Goal: Check status: Check status

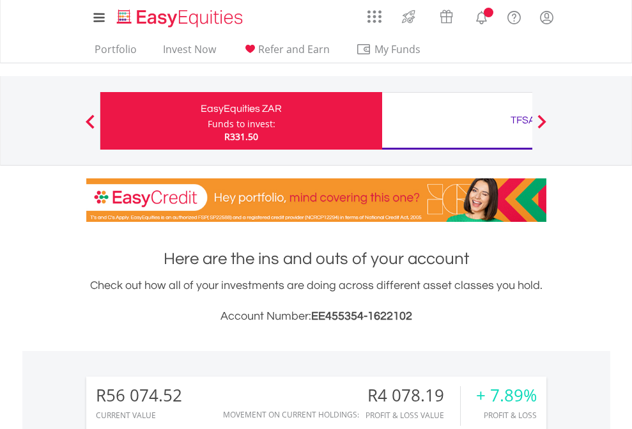
scroll to position [123, 201]
click at [208, 121] on div "Funds to invest:" at bounding box center [242, 124] width 68 height 13
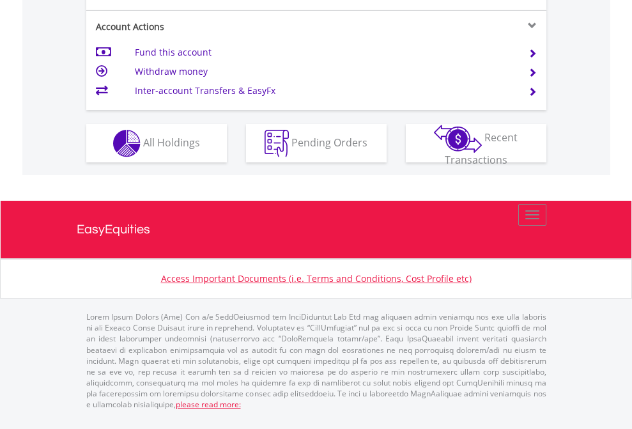
scroll to position [1199, 0]
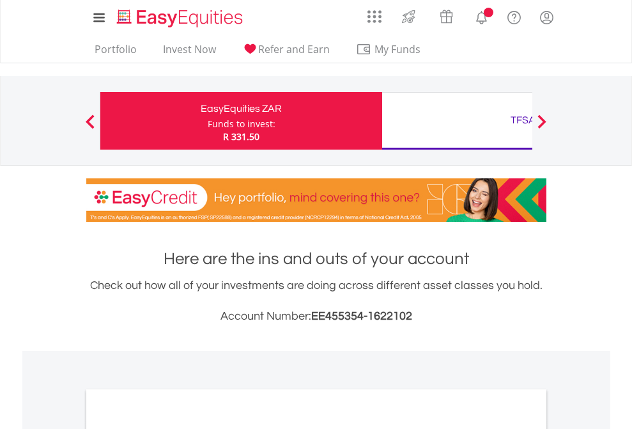
scroll to position [768, 0]
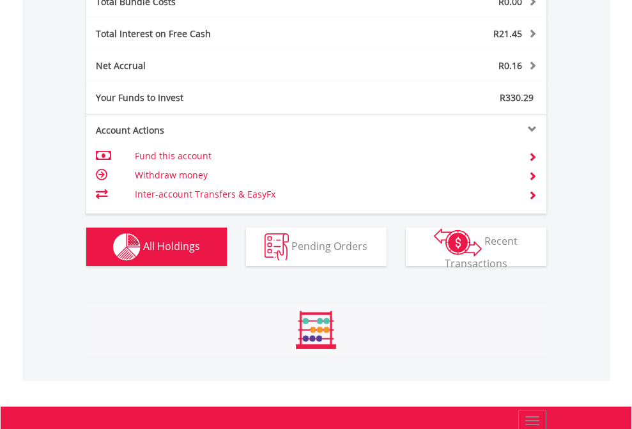
scroll to position [123, 201]
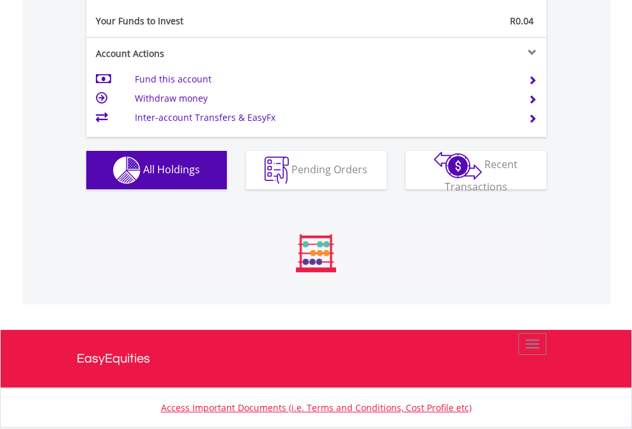
scroll to position [123, 201]
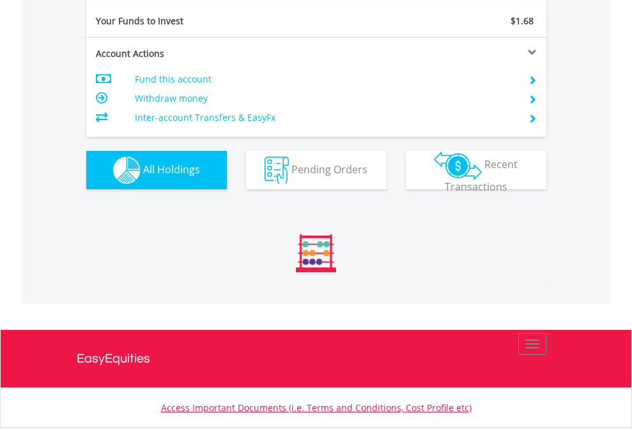
scroll to position [1420, 0]
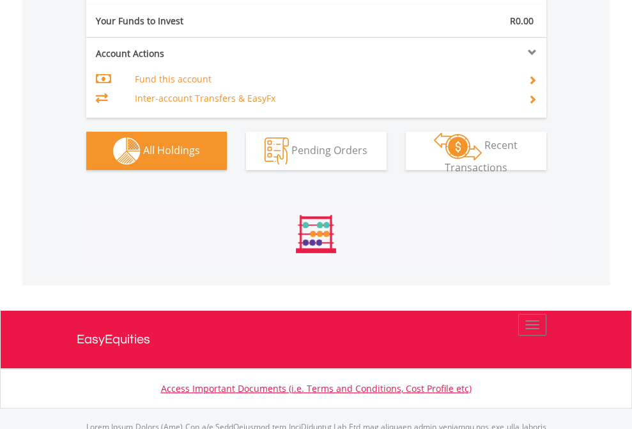
scroll to position [123, 201]
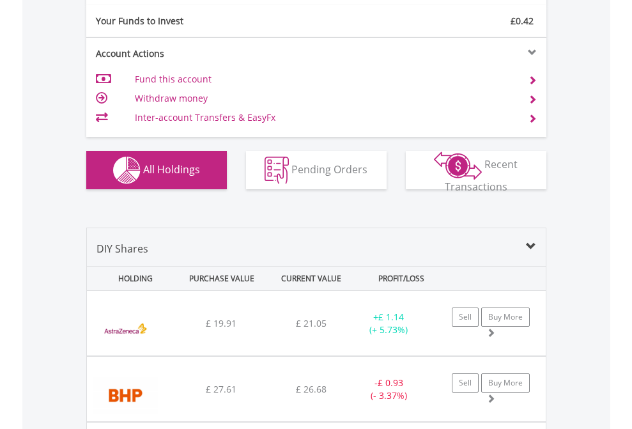
scroll to position [1420, 0]
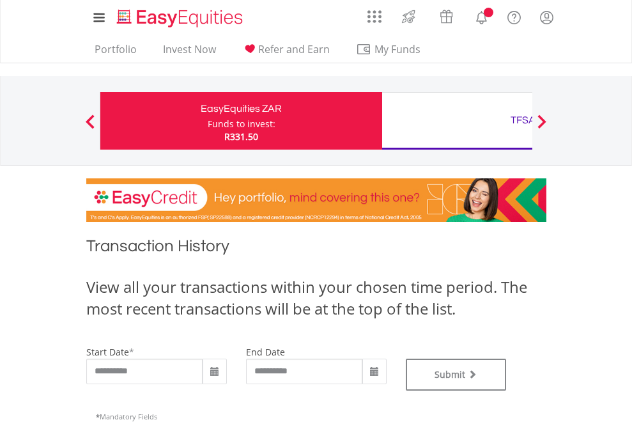
type input "**********"
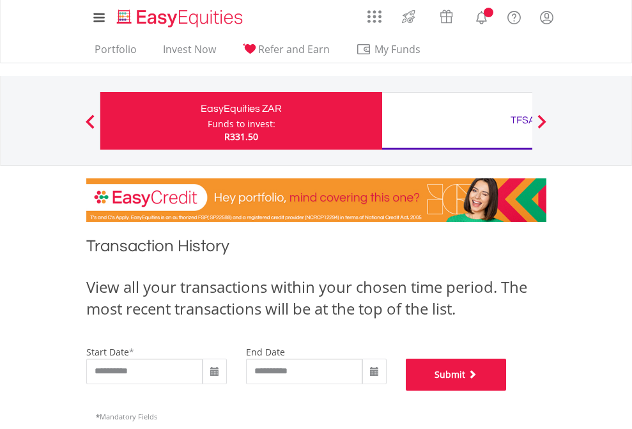
click at [506, 390] on button "Submit" at bounding box center [456, 374] width 101 height 32
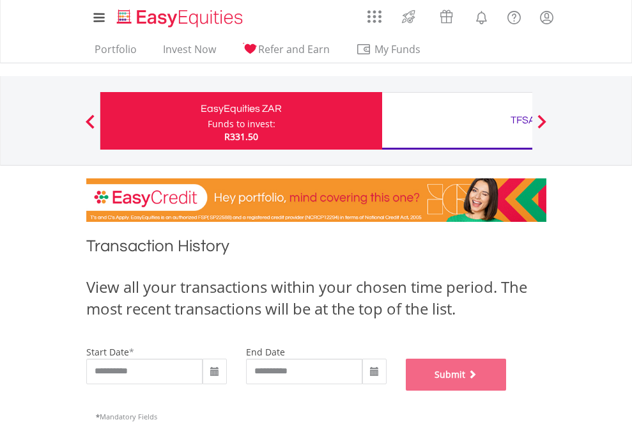
scroll to position [518, 0]
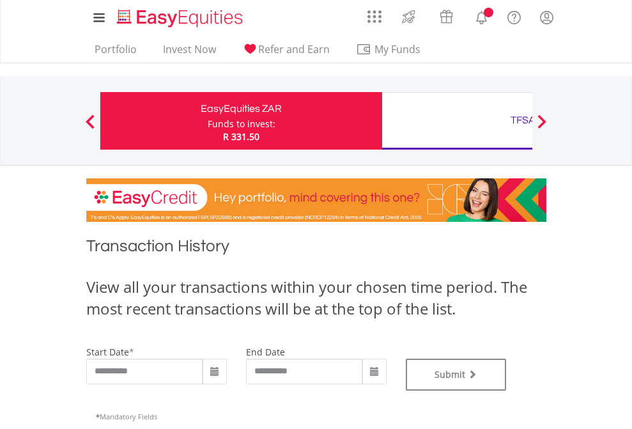
click at [457, 121] on div "TFSA" at bounding box center [523, 120] width 266 height 18
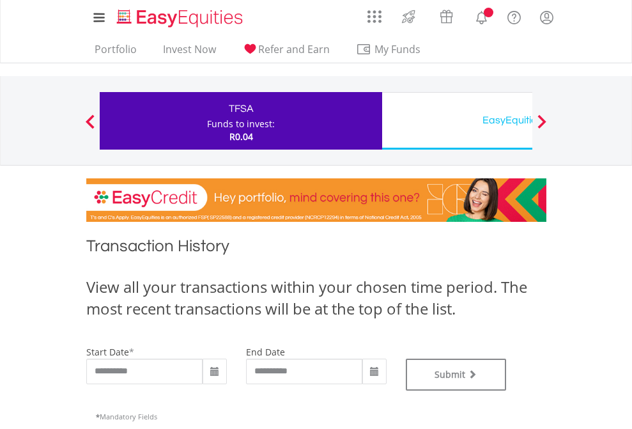
type input "**********"
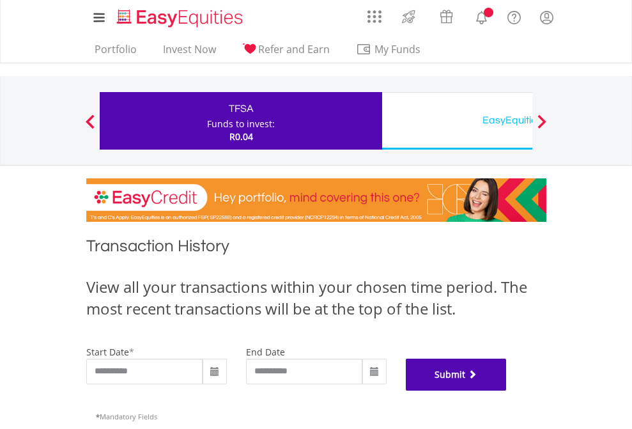
click at [506, 390] on button "Submit" at bounding box center [456, 374] width 101 height 32
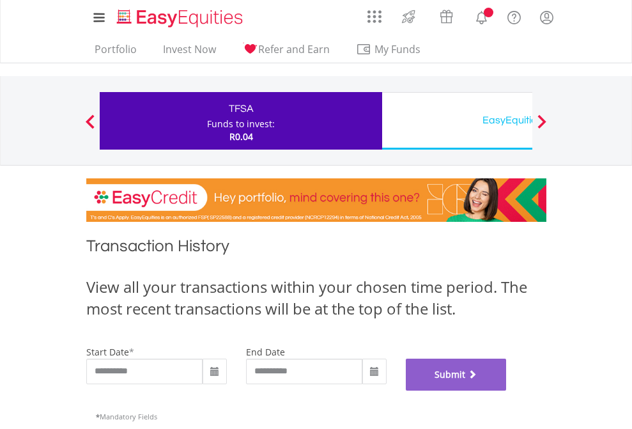
scroll to position [518, 0]
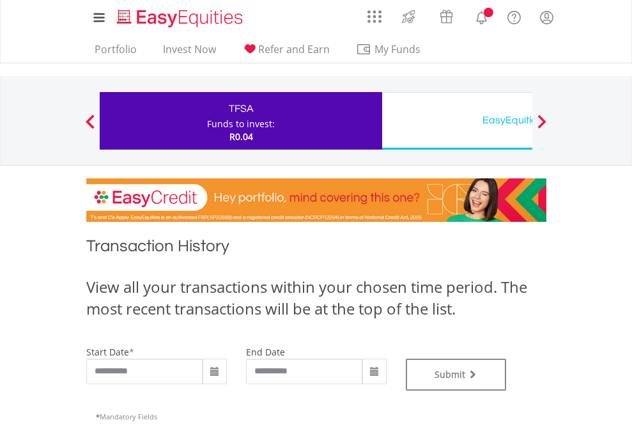
click at [457, 121] on div "EasyEquities USD" at bounding box center [523, 120] width 266 height 18
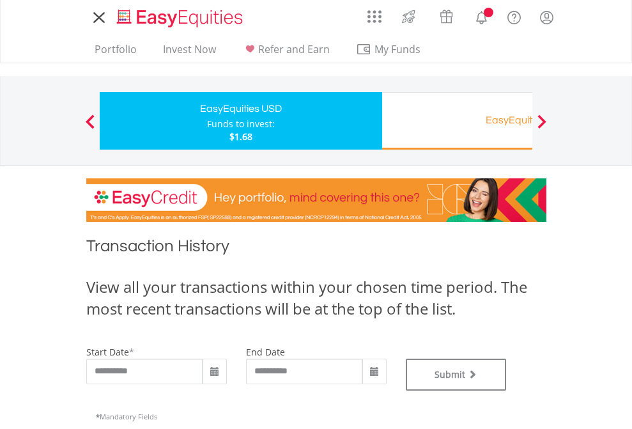
type input "**********"
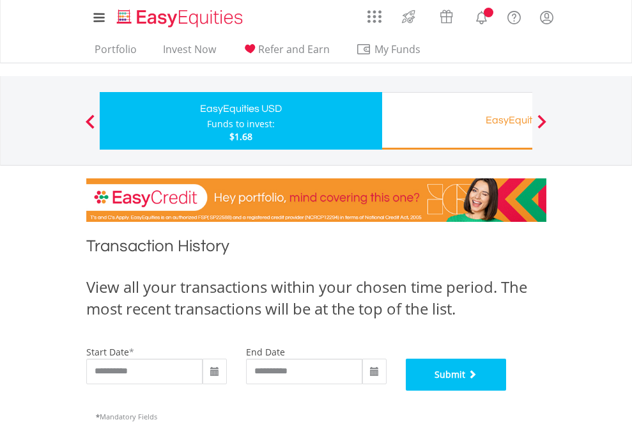
click at [506, 390] on button "Submit" at bounding box center [456, 374] width 101 height 32
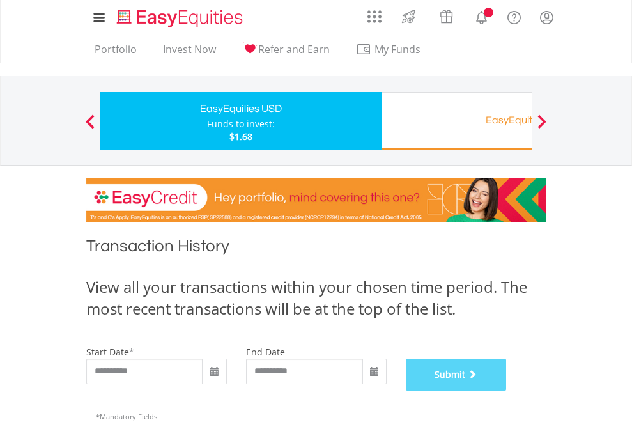
scroll to position [518, 0]
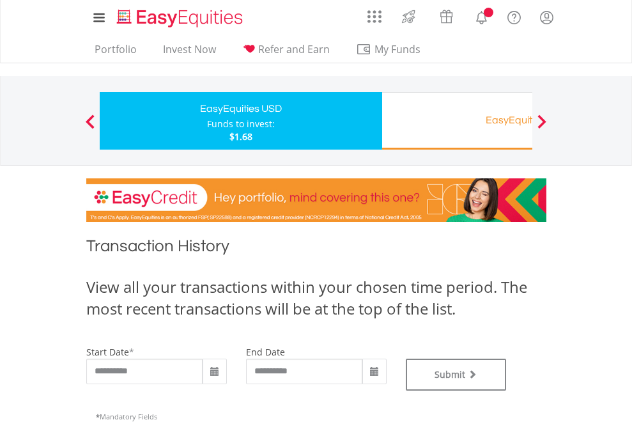
click at [457, 121] on div "EasyEquities RA" at bounding box center [523, 120] width 266 height 18
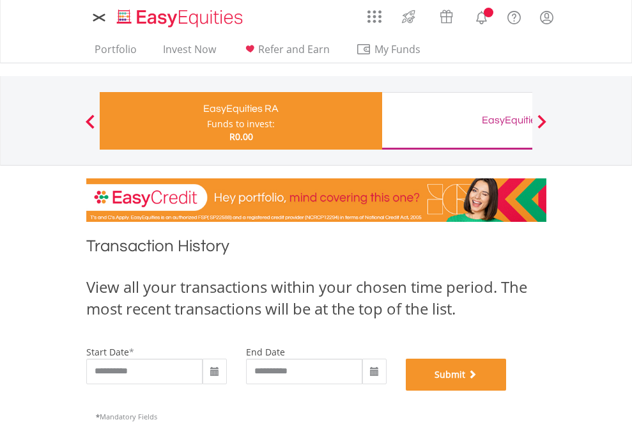
click at [506, 390] on button "Submit" at bounding box center [456, 374] width 101 height 32
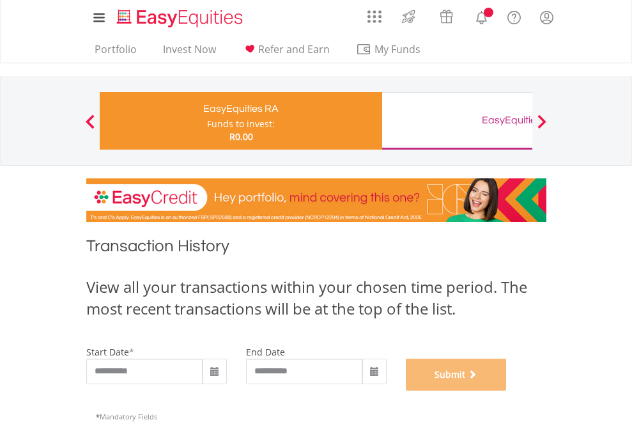
scroll to position [518, 0]
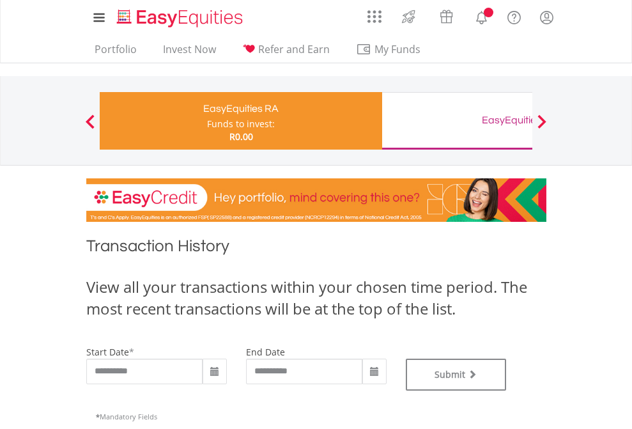
click at [457, 121] on div "EasyEquities GBP" at bounding box center [523, 120] width 266 height 18
type input "**********"
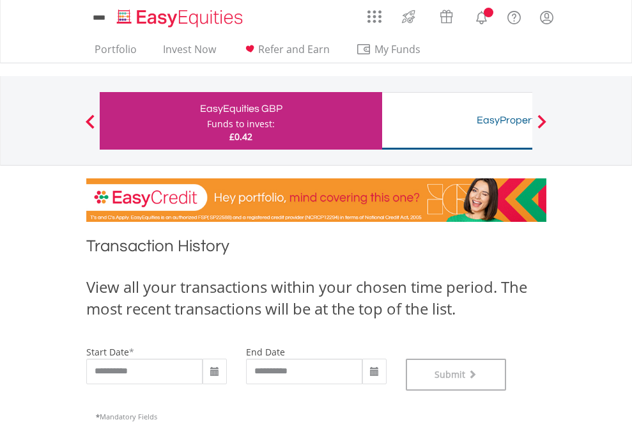
scroll to position [518, 0]
